Goal: Task Accomplishment & Management: Manage account settings

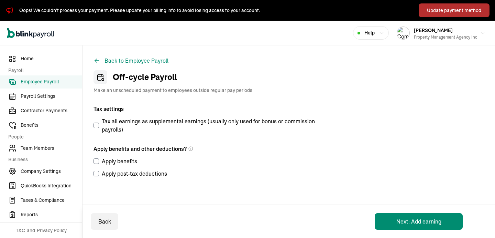
click at [457, 11] on div "Update payment method" at bounding box center [454, 10] width 54 height 7
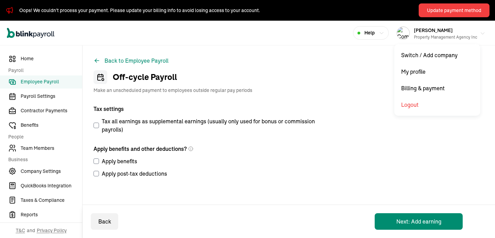
click at [449, 36] on div "Property Management Agency Inc" at bounding box center [445, 37] width 63 height 6
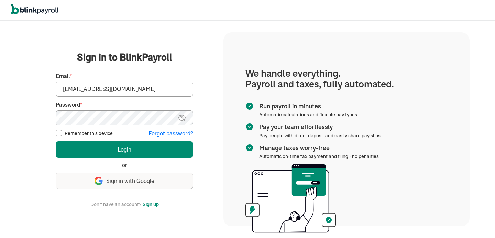
click at [166, 88] on input "asad@propertymanagementagency.com" at bounding box center [125, 88] width 138 height 15
type input "asad@theremodelcompany.com"
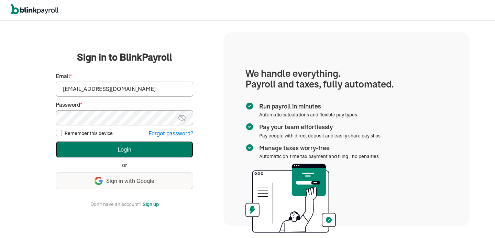
click at [123, 157] on button "Login" at bounding box center [125, 149] width 138 height 17
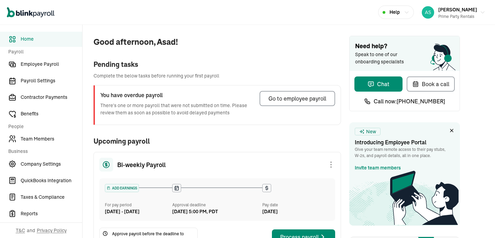
click at [450, 129] on icon at bounding box center [451, 130] width 3 height 3
